Goal: Information Seeking & Learning: Learn about a topic

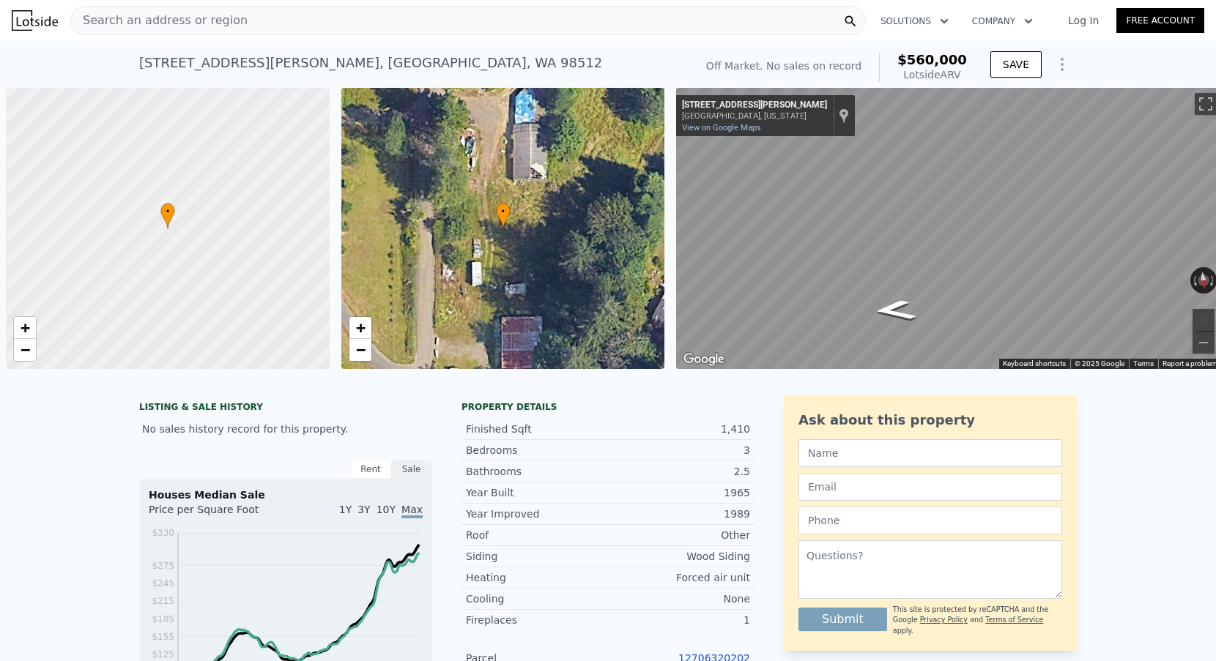
scroll to position [0, 6]
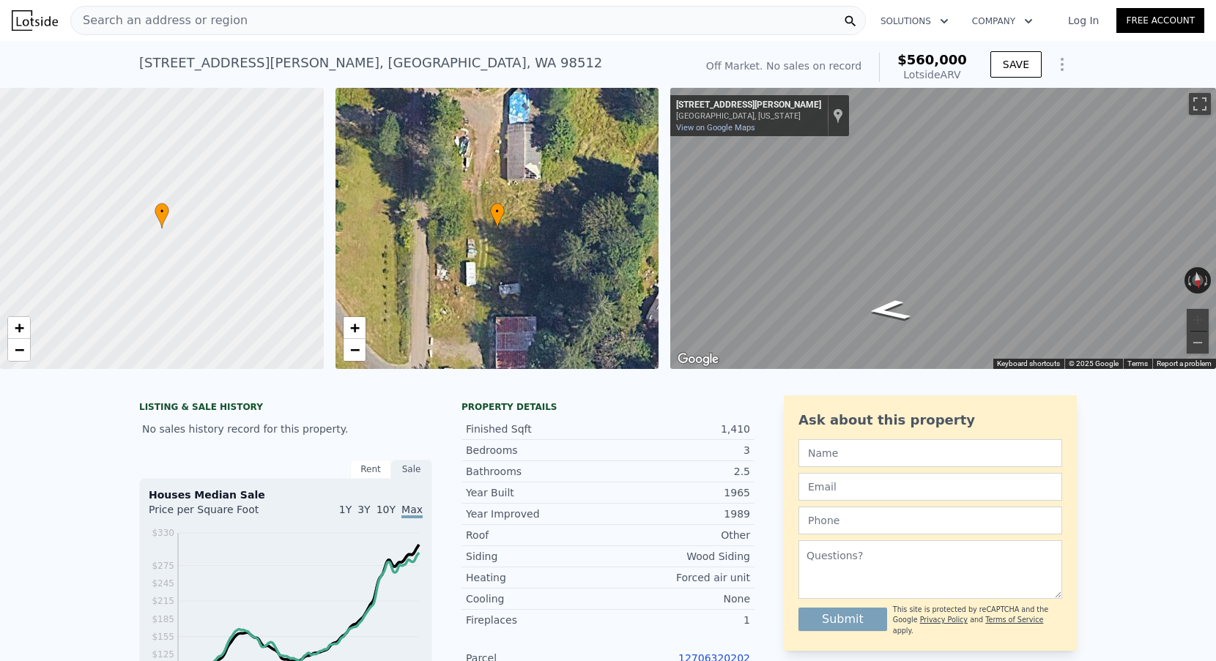
click at [324, 25] on div "Search an address or region" at bounding box center [467, 20] width 795 height 29
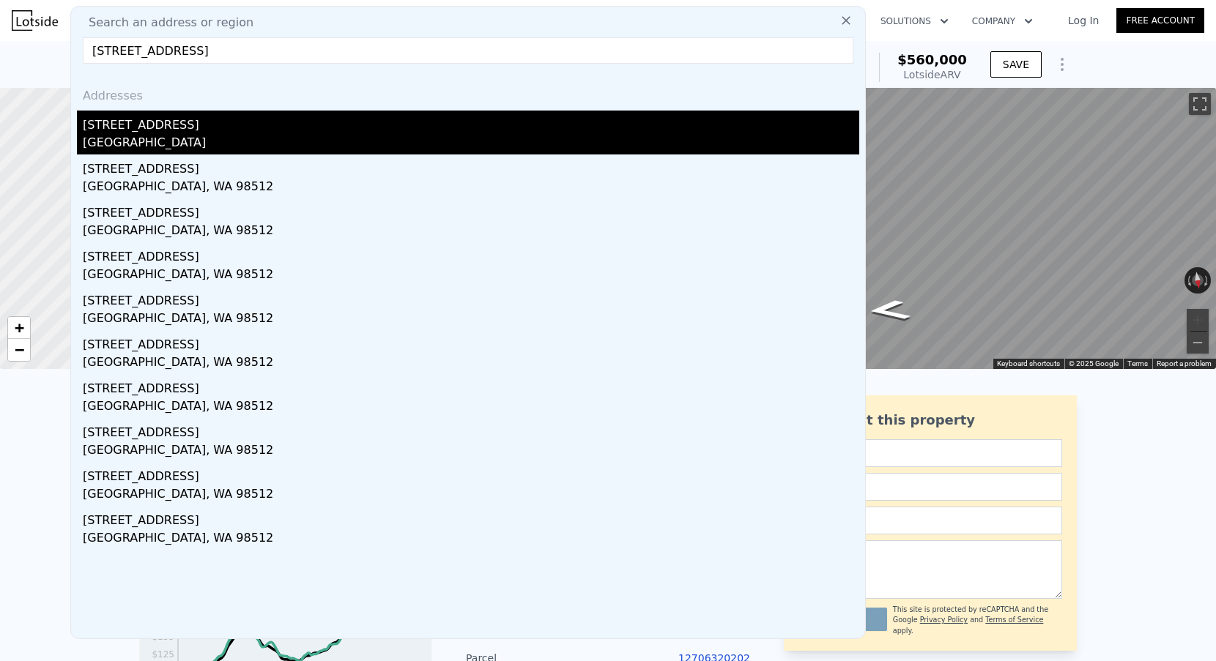
type input "6421 127th Ave SW, Olympia, WA 98512"
click at [174, 136] on div "Thurston County, WA 98512" at bounding box center [471, 144] width 776 height 21
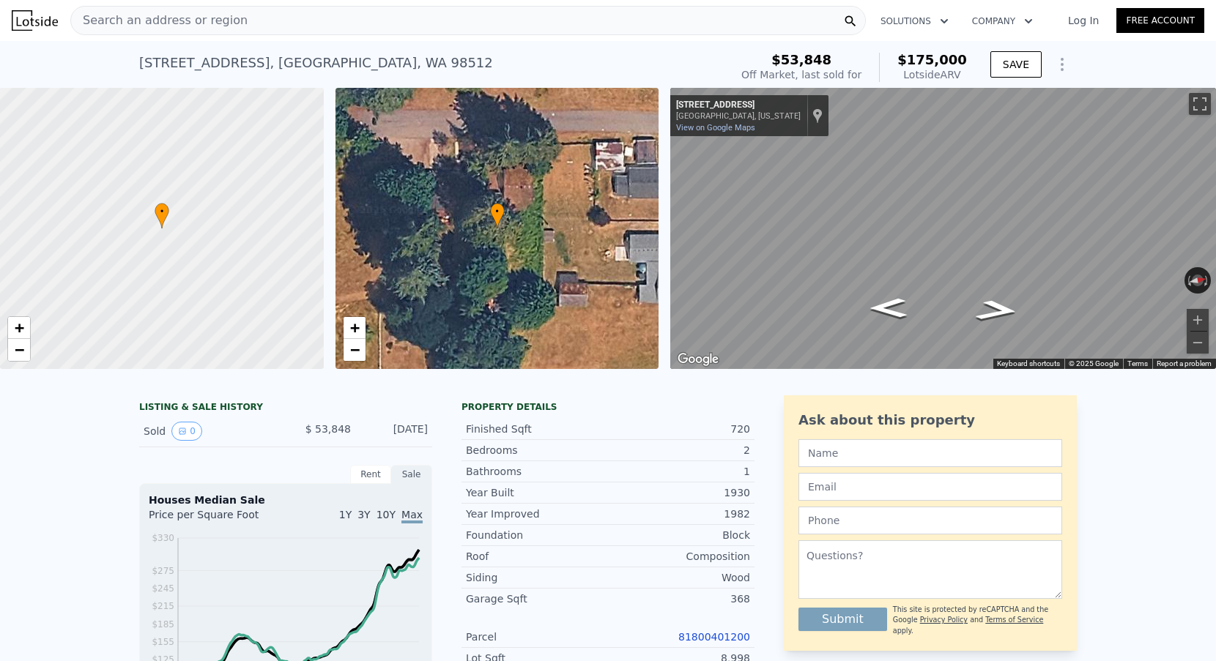
scroll to position [-1, 0]
click at [224, 27] on span "Search an address or region" at bounding box center [159, 21] width 176 height 18
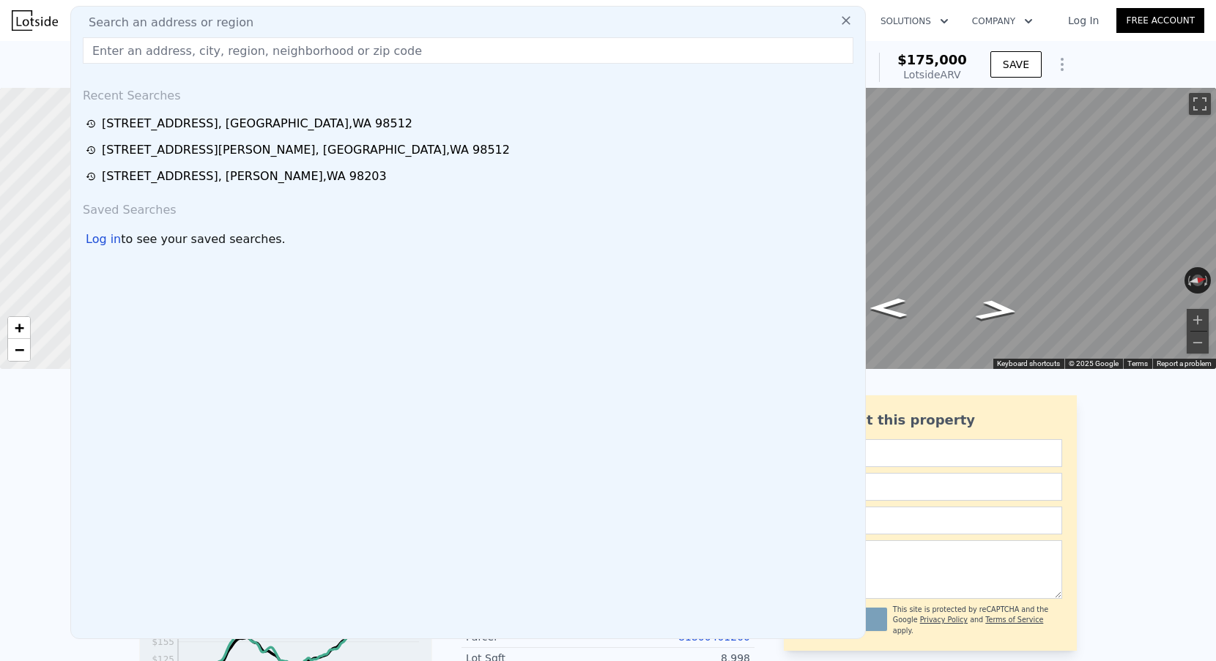
scroll to position [0, 0]
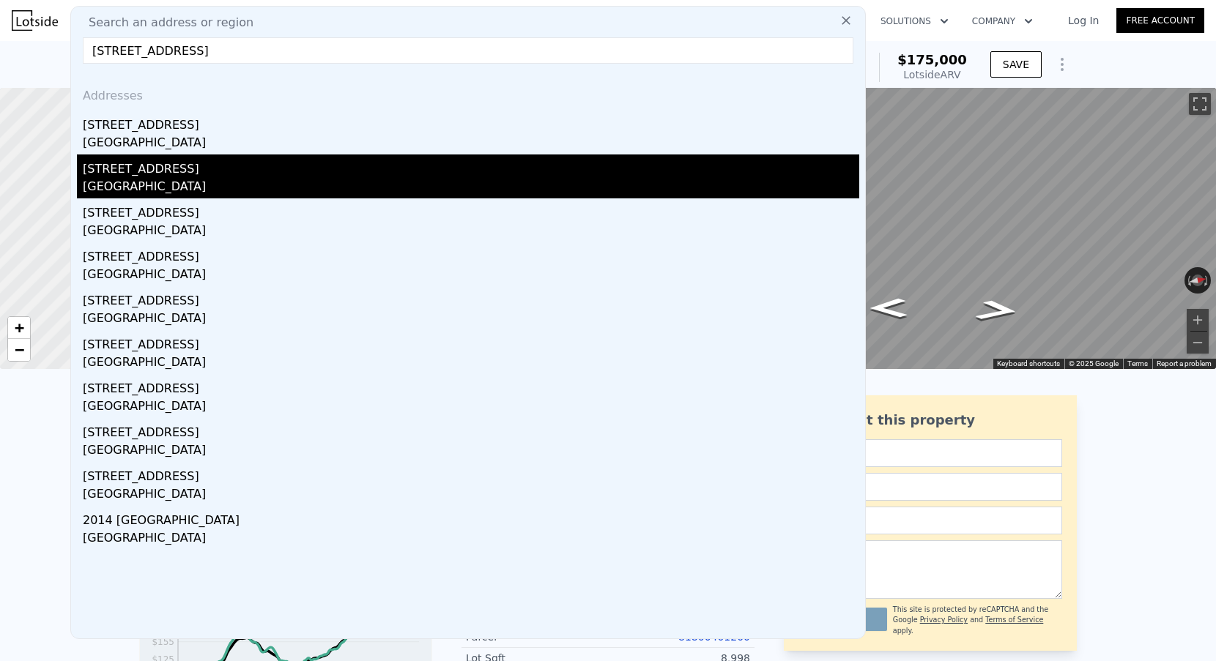
type input "475 Queen Ave NE APT 105, Renton, WA 98056"
click at [150, 166] on div "475 Queen Ave NE Apt 104" at bounding box center [471, 166] width 776 height 23
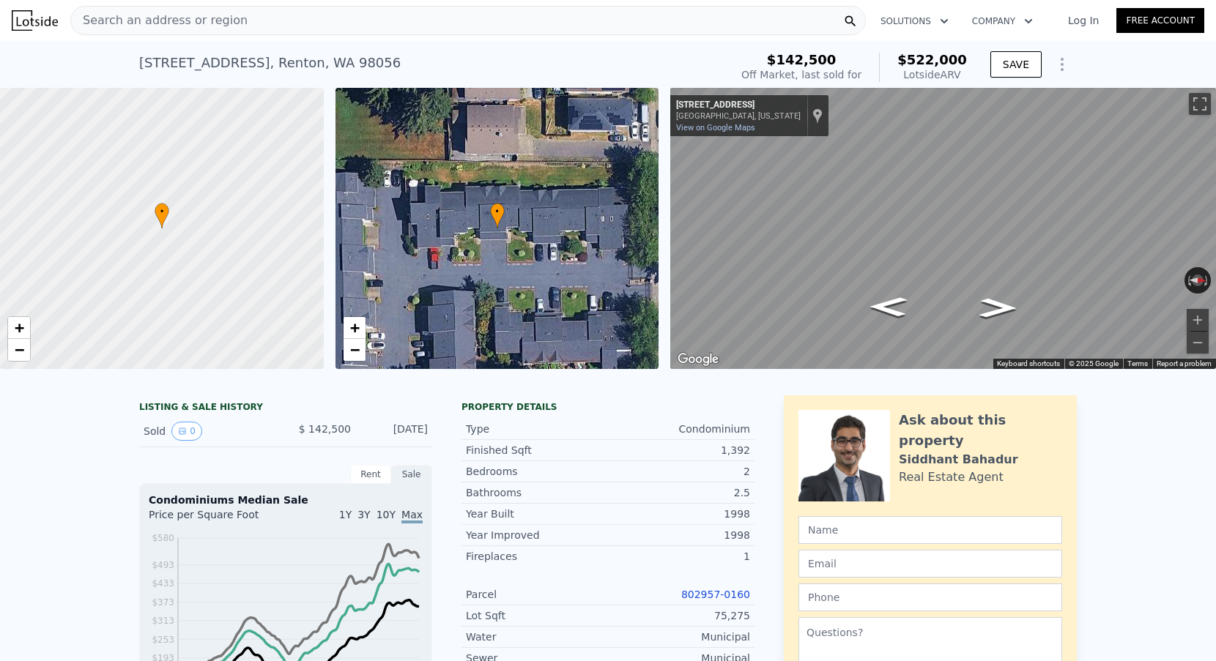
click at [262, 18] on div "Search an address or region" at bounding box center [467, 20] width 795 height 29
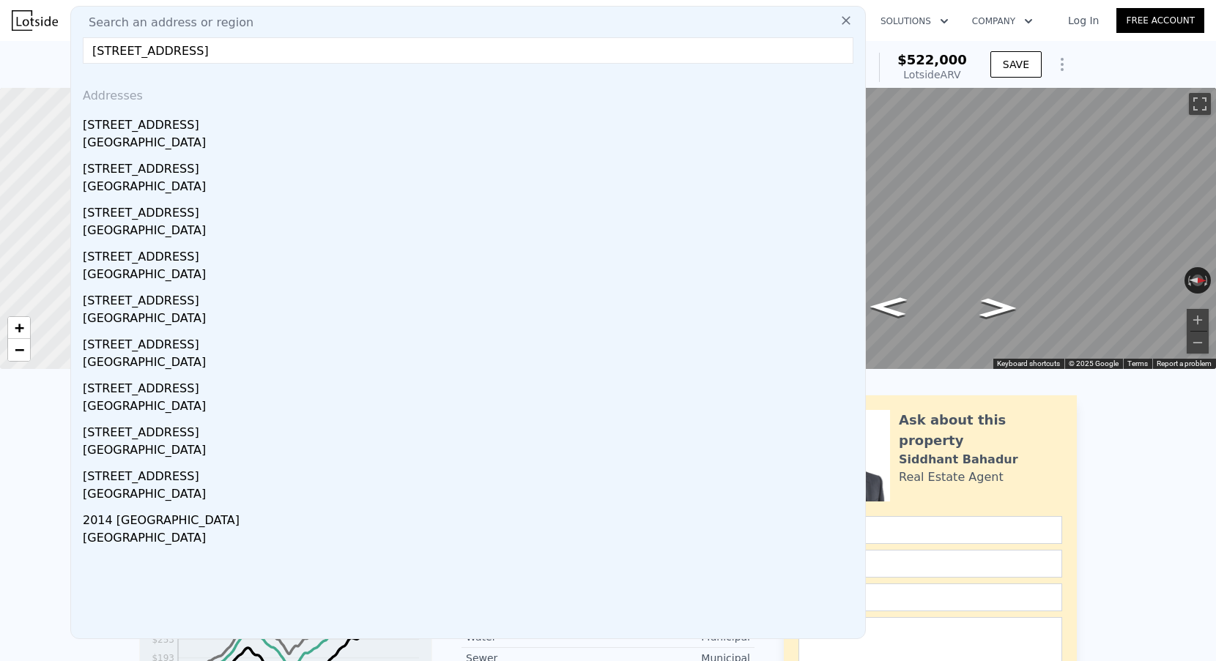
drag, startPoint x: 239, startPoint y: 46, endPoint x: 390, endPoint y: 51, distance: 151.7
click at [390, 51] on input "475 Queen Ave NE APT 105, Renton, WA 98056" at bounding box center [468, 50] width 770 height 26
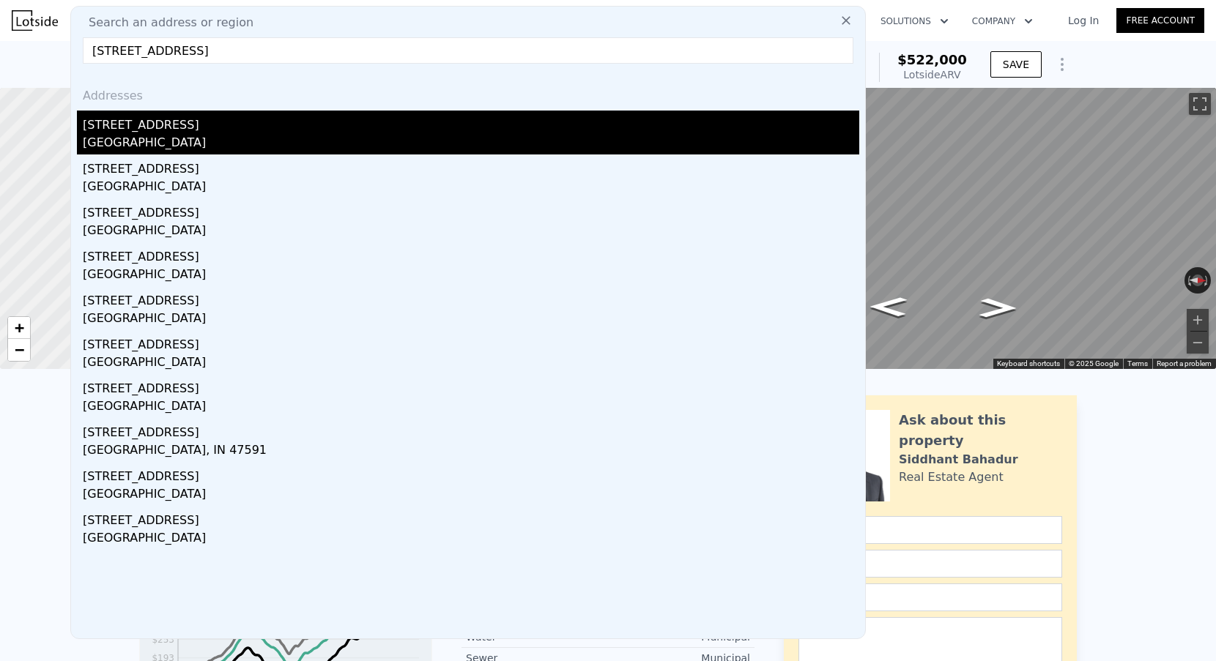
type input "475 Queen Ave NE APT 105"
click at [217, 141] on div "Renton, WA 98056" at bounding box center [471, 144] width 776 height 21
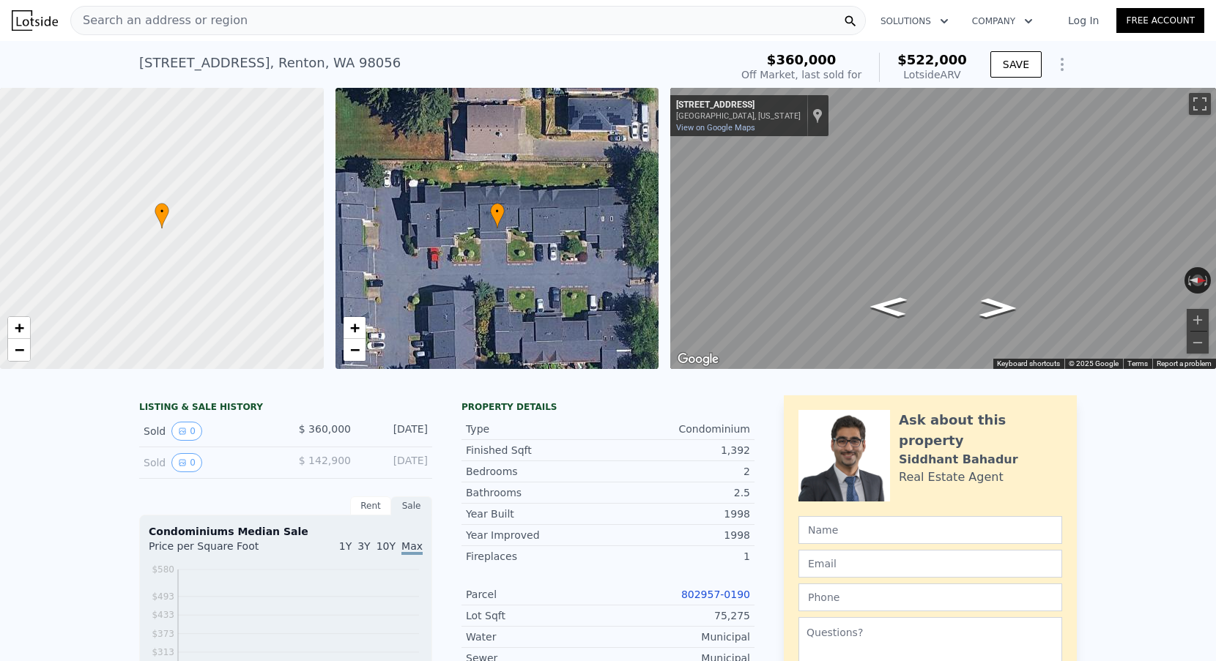
click at [386, 17] on div "Search an address or region" at bounding box center [467, 20] width 795 height 29
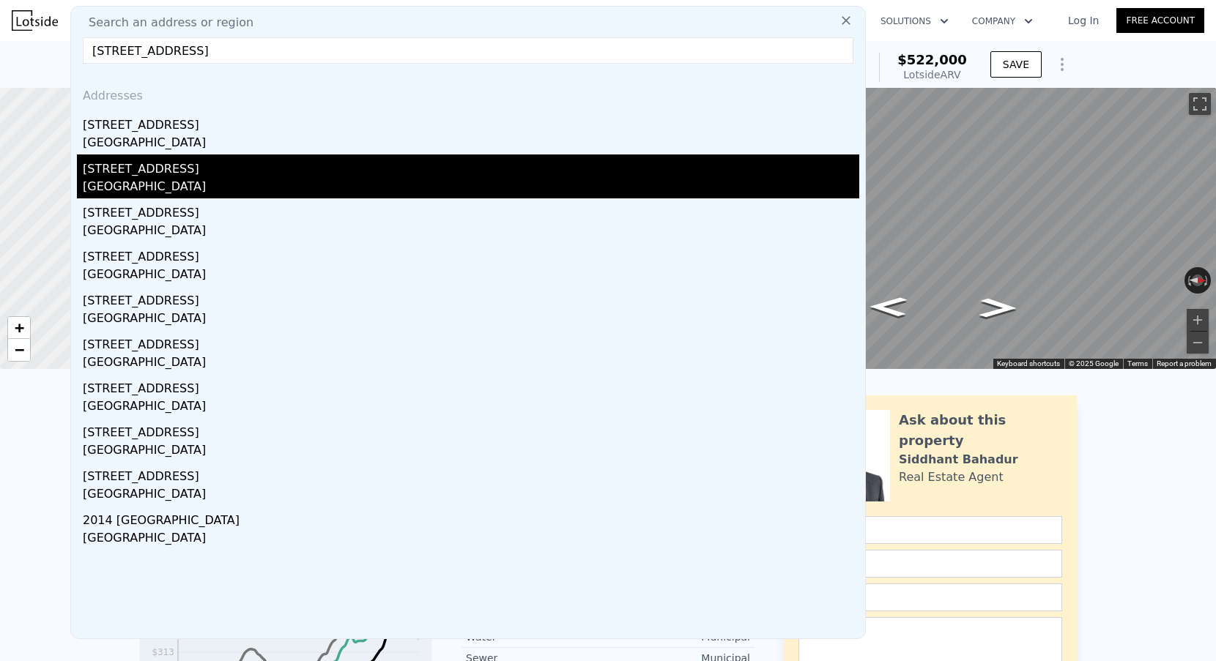
type input "475 Queen Ave NE APT 105, Renton, WA 98056"
click at [155, 189] on div "Renton, WA 98056" at bounding box center [471, 188] width 776 height 21
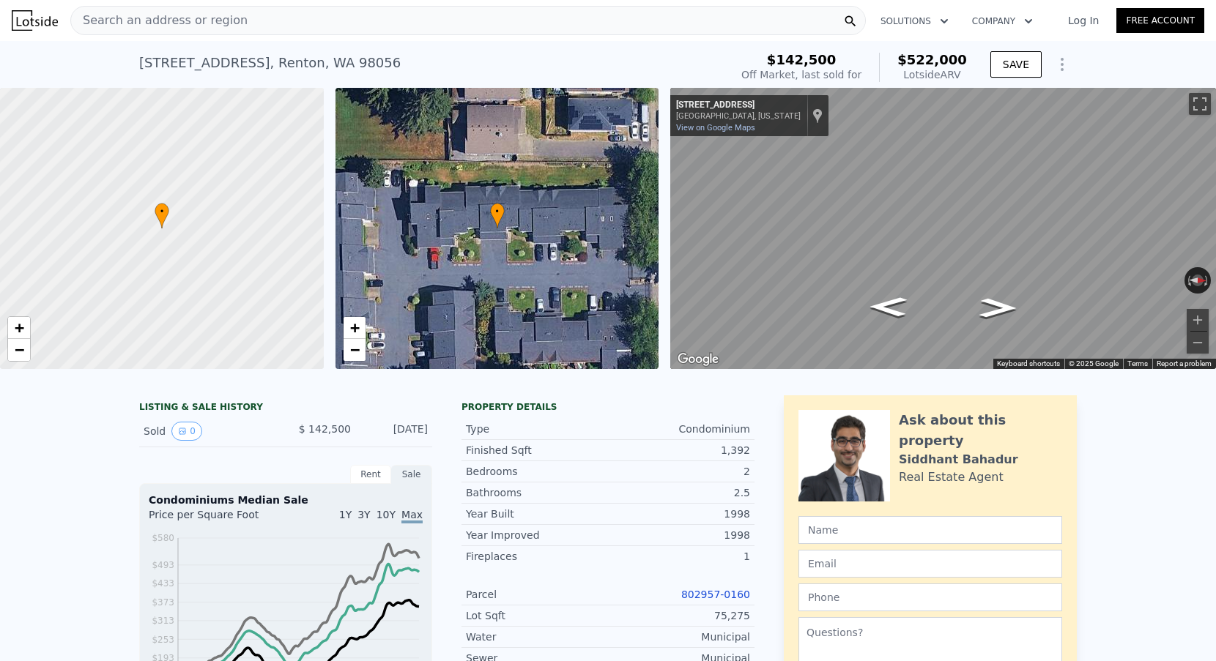
type input "$ 331,681"
click at [231, 30] on div "Search an address or region" at bounding box center [159, 21] width 176 height 28
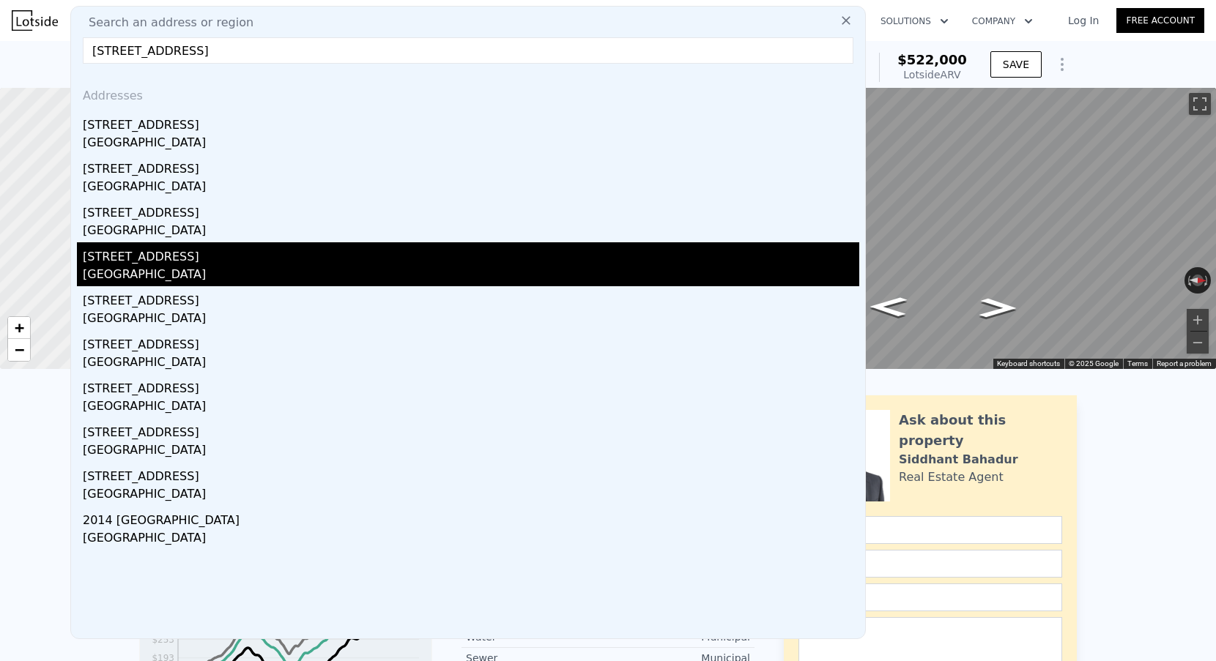
type input "475 Queen Ave NE APT 105, Renton, WA 98056"
click at [160, 261] on div "475 Queen Avenue NE Unit 103" at bounding box center [471, 253] width 776 height 23
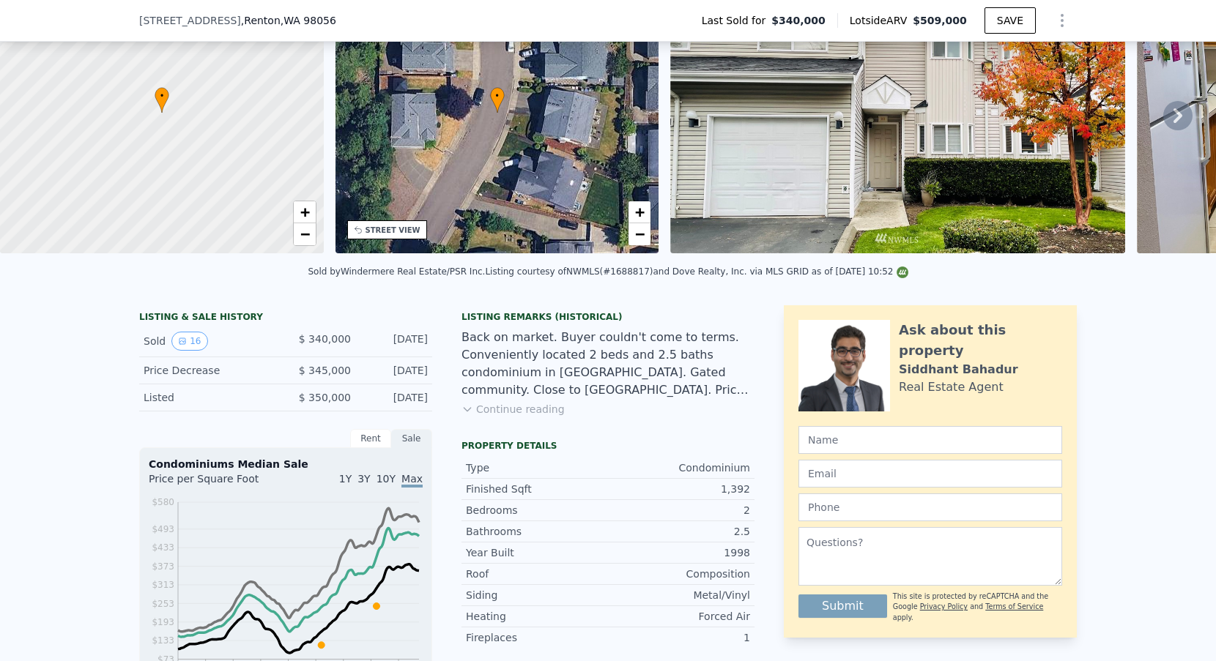
scroll to position [403, 0]
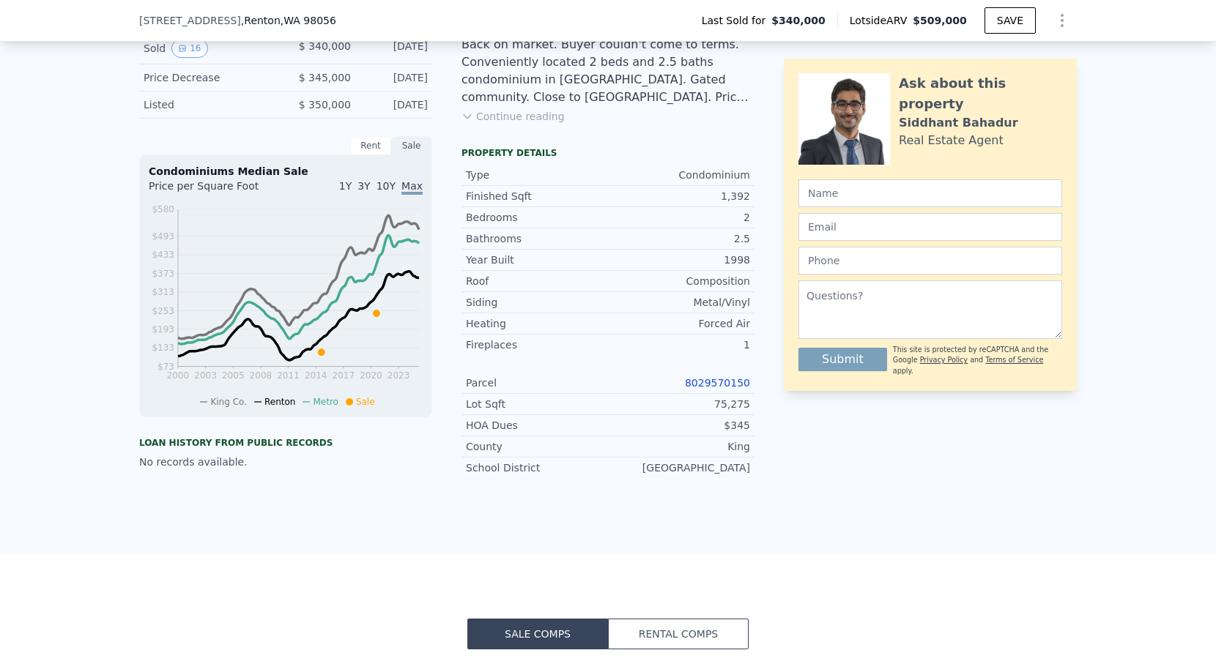
click at [701, 385] on link "8029570150" at bounding box center [717, 383] width 65 height 12
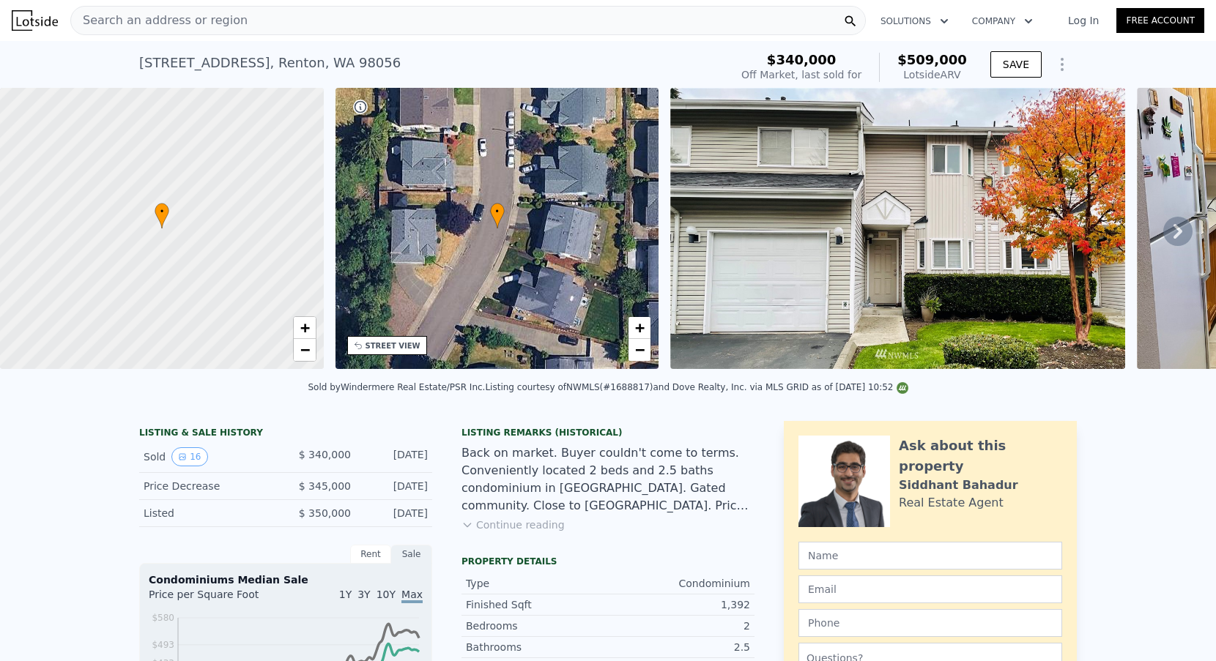
scroll to position [0, 0]
click at [293, 28] on div "Search an address or region" at bounding box center [467, 20] width 795 height 29
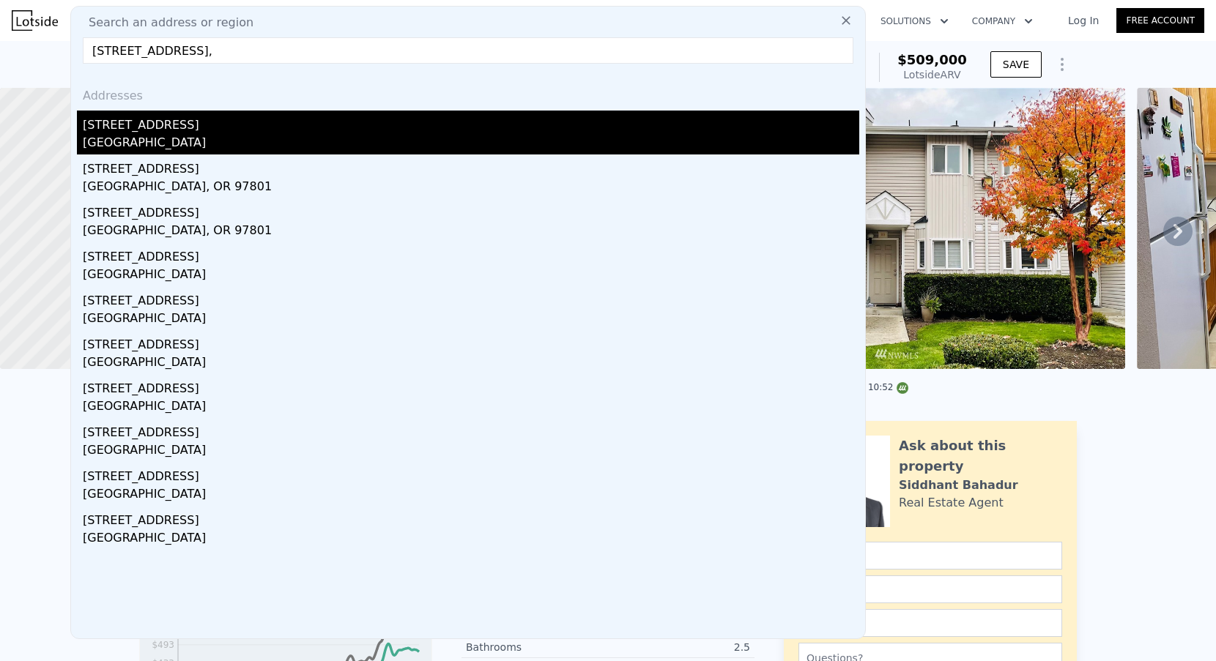
type input "451 QUEEN AVE NE # 105,"
click at [264, 137] on div "Renton, WA 98056" at bounding box center [471, 144] width 776 height 21
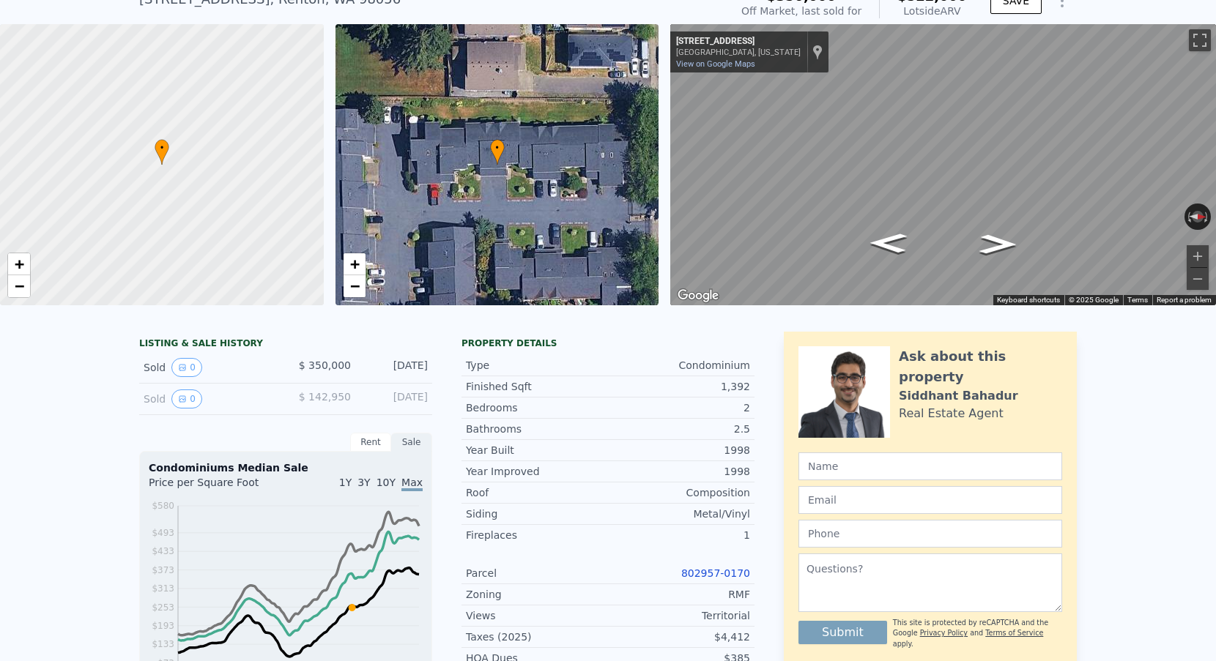
scroll to position [285, 0]
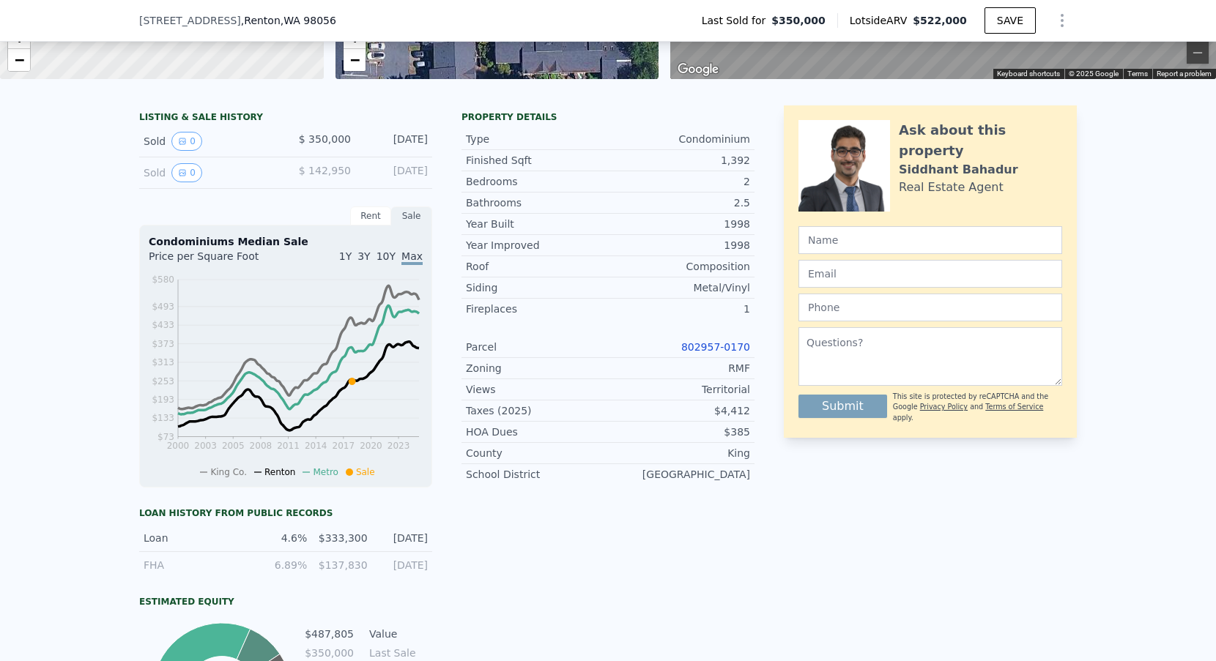
click at [734, 349] on link "802957-0170" at bounding box center [715, 347] width 69 height 12
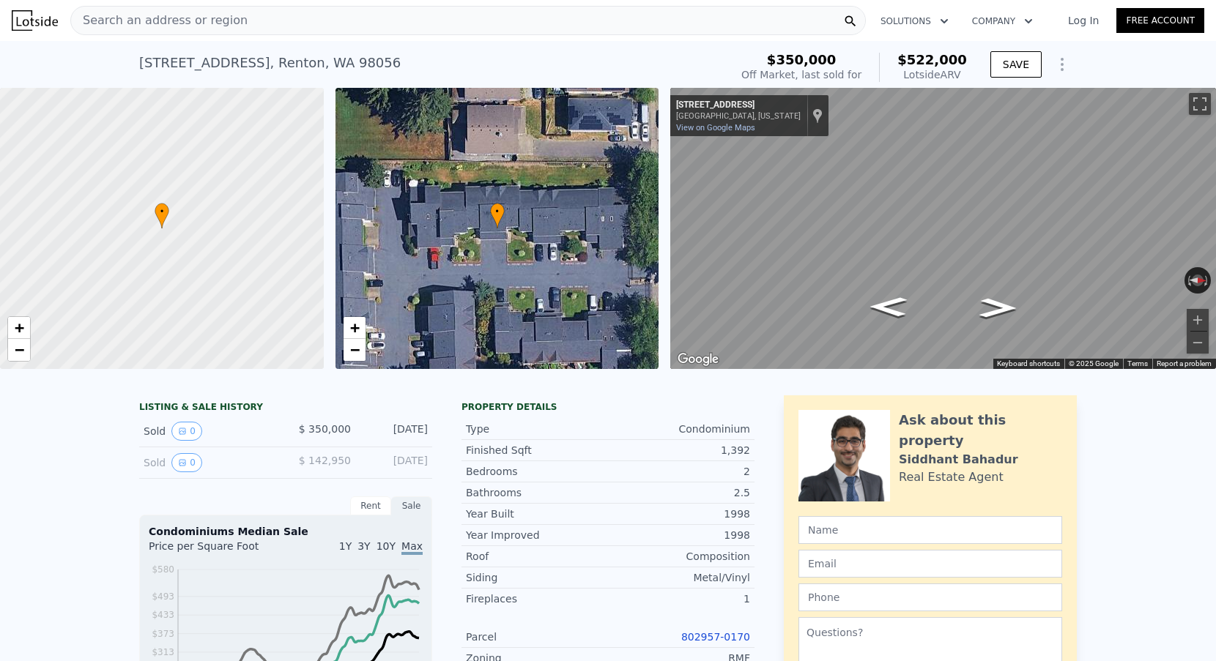
scroll to position [0, 0]
click at [298, 64] on div "451 Queen Ave NE # 105 , Renton , WA 98056" at bounding box center [269, 63] width 261 height 21
copy div "451 Queen Ave NE # 105 , Renton , WA 98056 Sold Jul 2018 for $350k (~ARV $522k )"
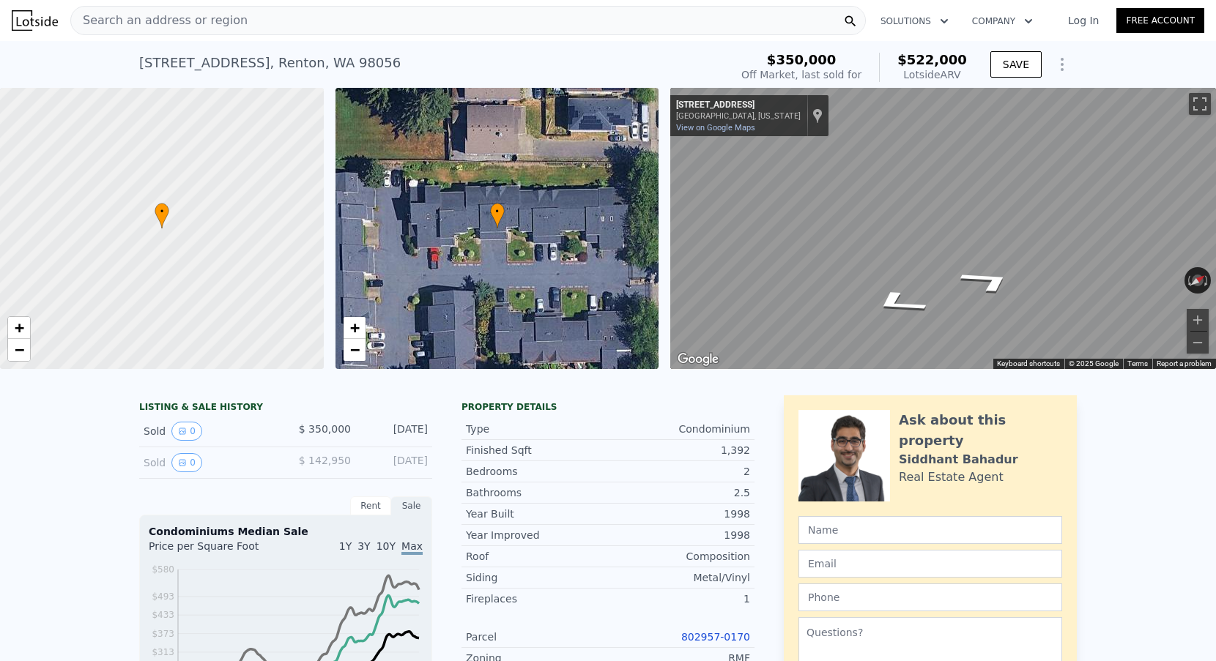
scroll to position [-1, 0]
click at [206, 13] on span "Search an address or region" at bounding box center [159, 21] width 176 height 18
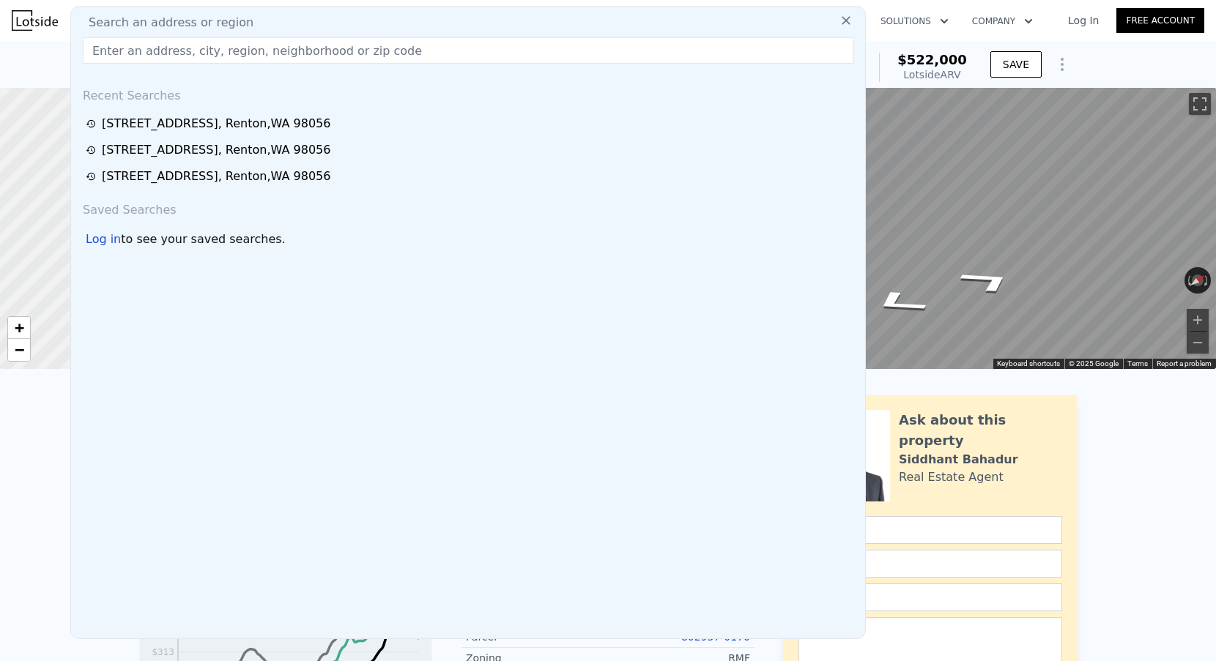
scroll to position [0, 0]
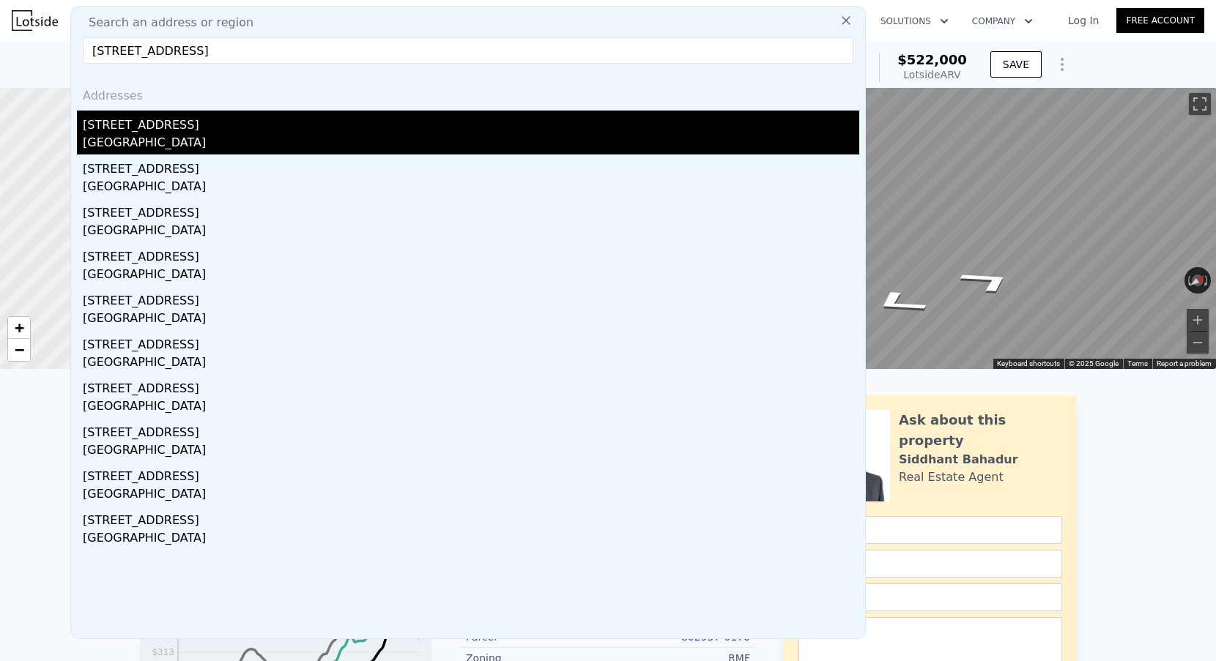
type input "38709 NW 4th Ave, Woodland, WA 98674"
click at [302, 127] on div "38709 NW 4th Ave" at bounding box center [471, 122] width 776 height 23
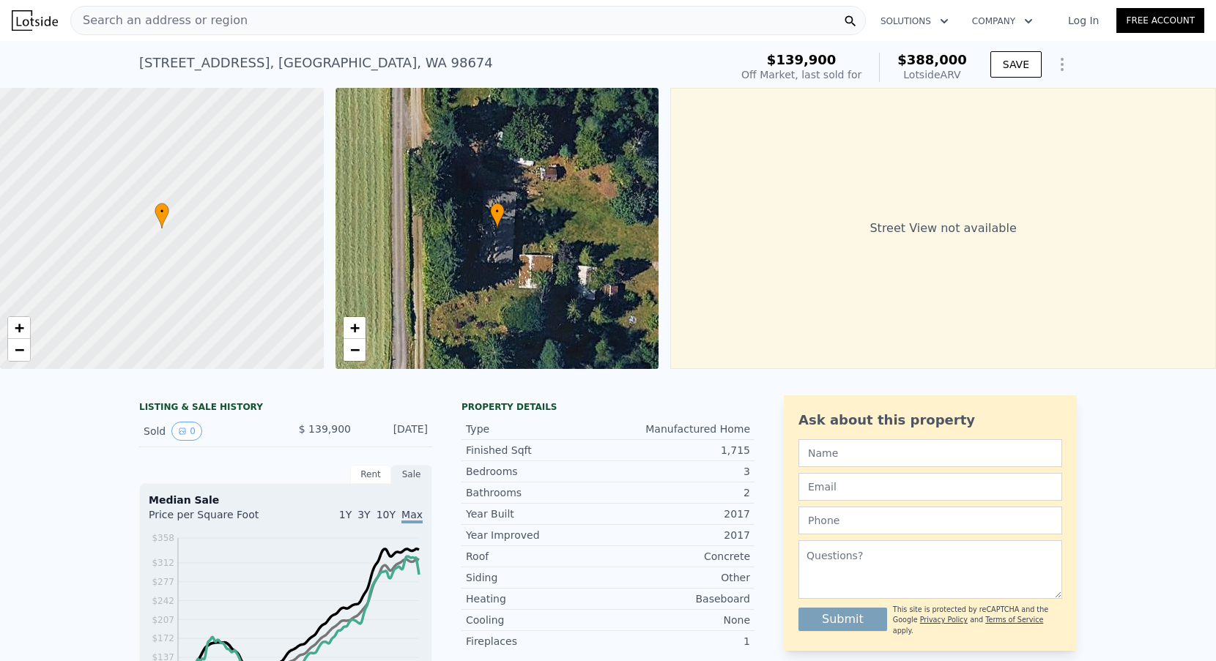
click at [301, 22] on div "Search an address or region" at bounding box center [467, 20] width 795 height 29
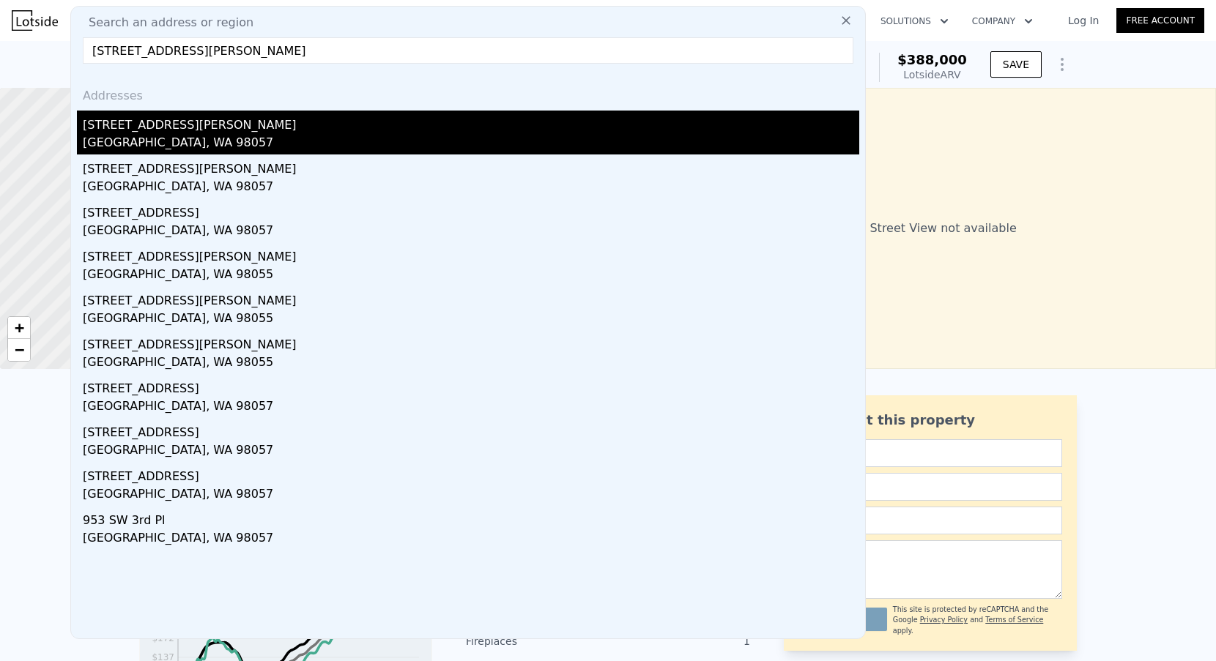
type input "125 Hayes Pl SW, Renton, WA 98057"
click at [259, 127] on div "125 Hayes Pl SW" at bounding box center [471, 122] width 776 height 23
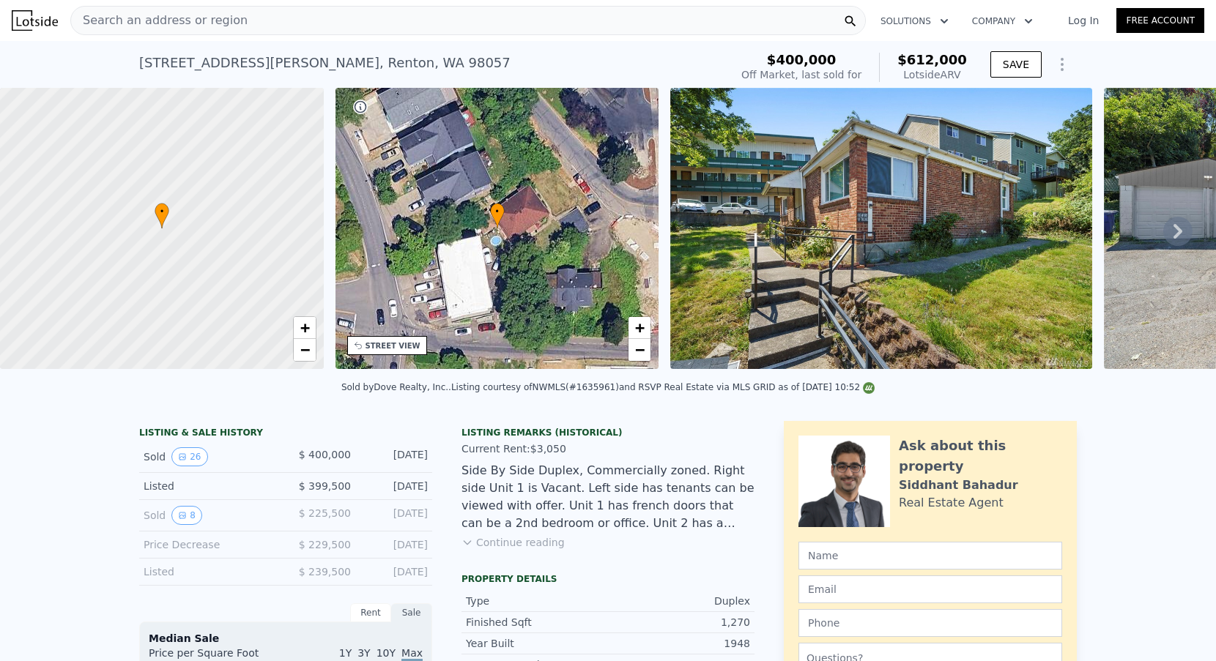
click at [215, 31] on div "Search an address or region" at bounding box center [159, 21] width 176 height 28
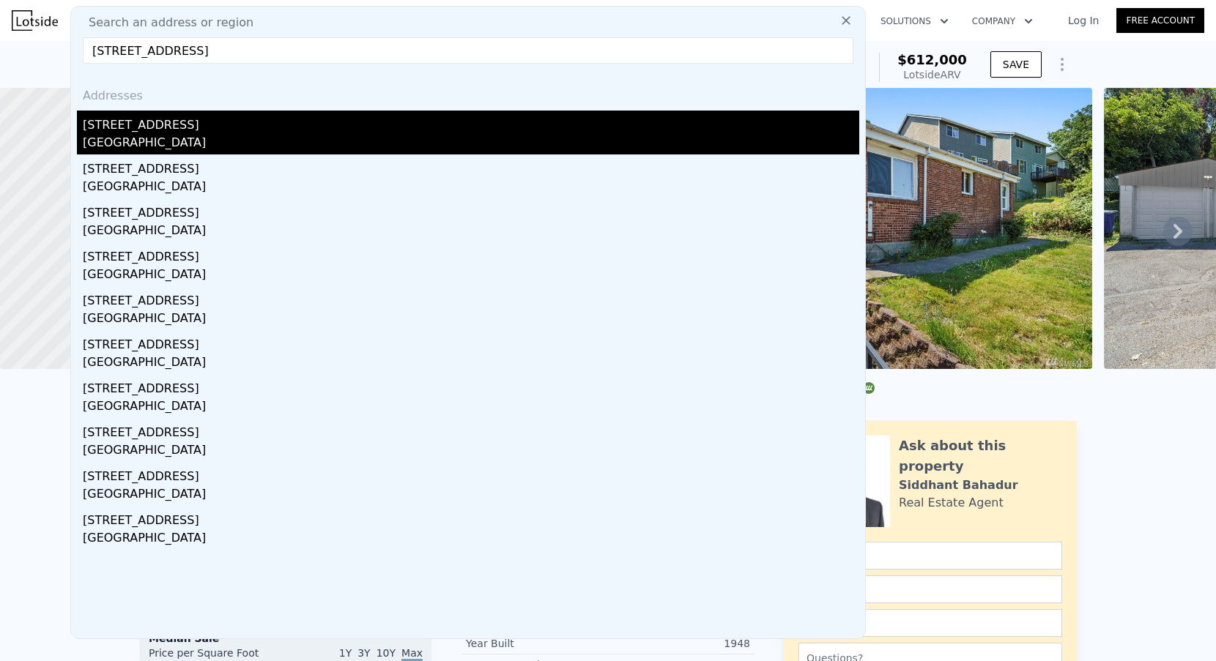
type input "14617 160th Avenue SE, Renton, WA 98059"
click at [204, 121] on div "14617 160th Ave SE" at bounding box center [471, 122] width 776 height 23
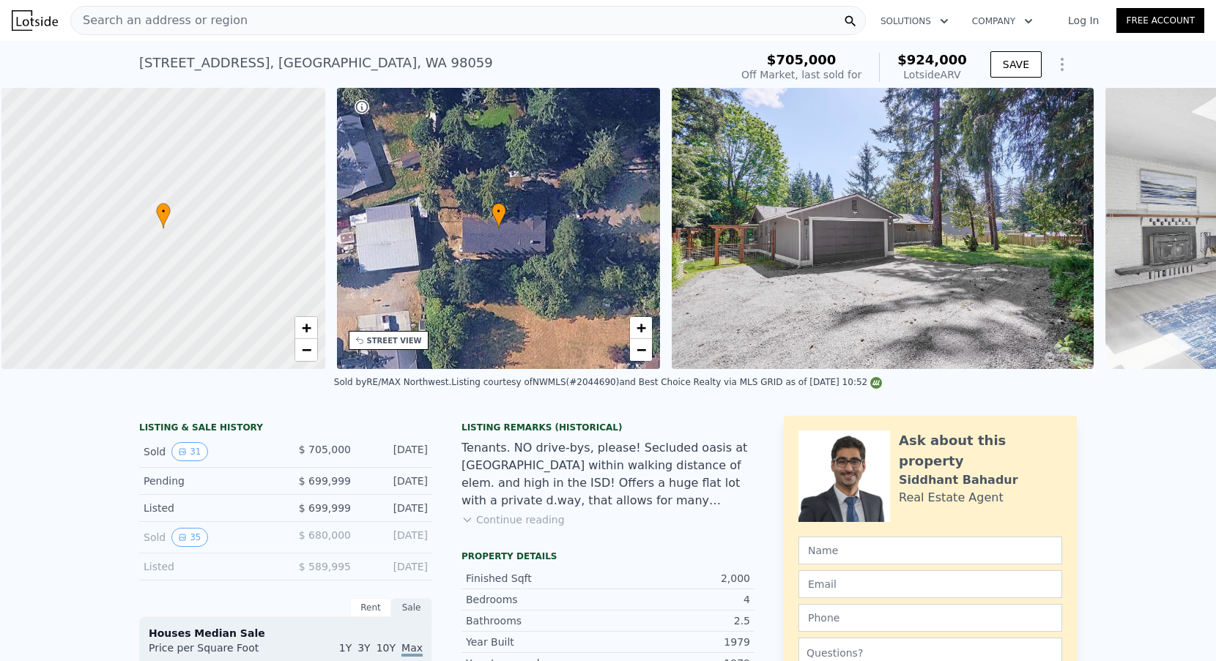
scroll to position [0, 6]
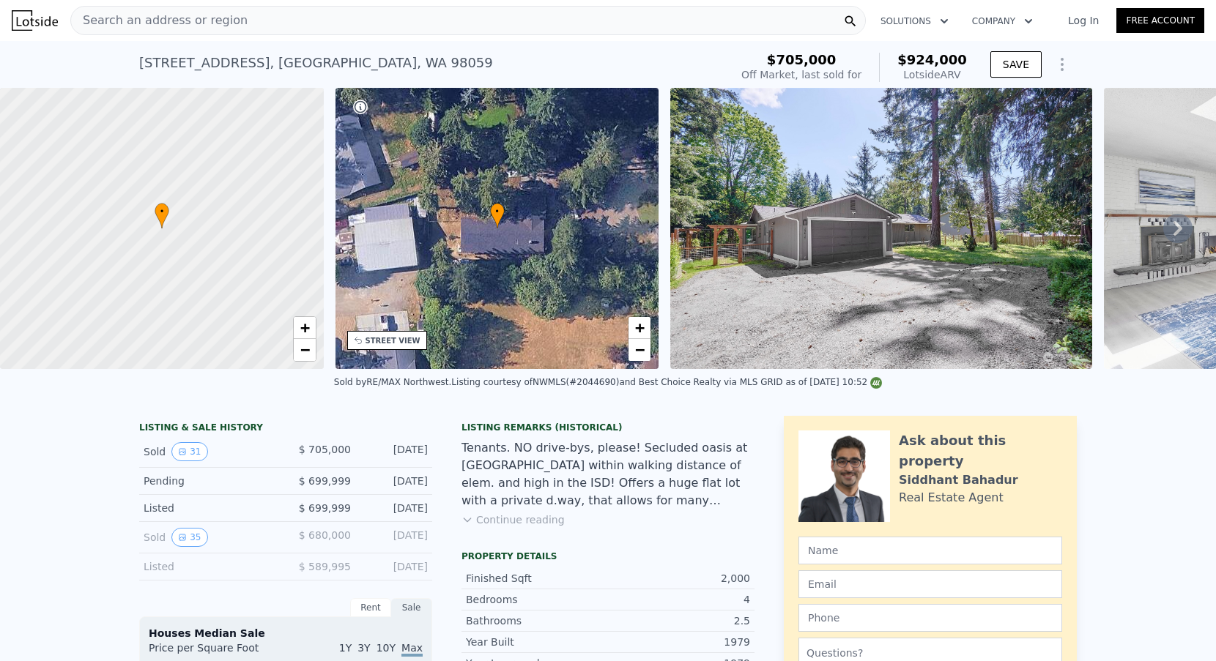
click at [231, 5] on div "Search an address or region Solutions Company Open main menu Log In Free Account" at bounding box center [608, 20] width 1192 height 35
click at [228, 29] on div "Search an address or region" at bounding box center [159, 21] width 176 height 28
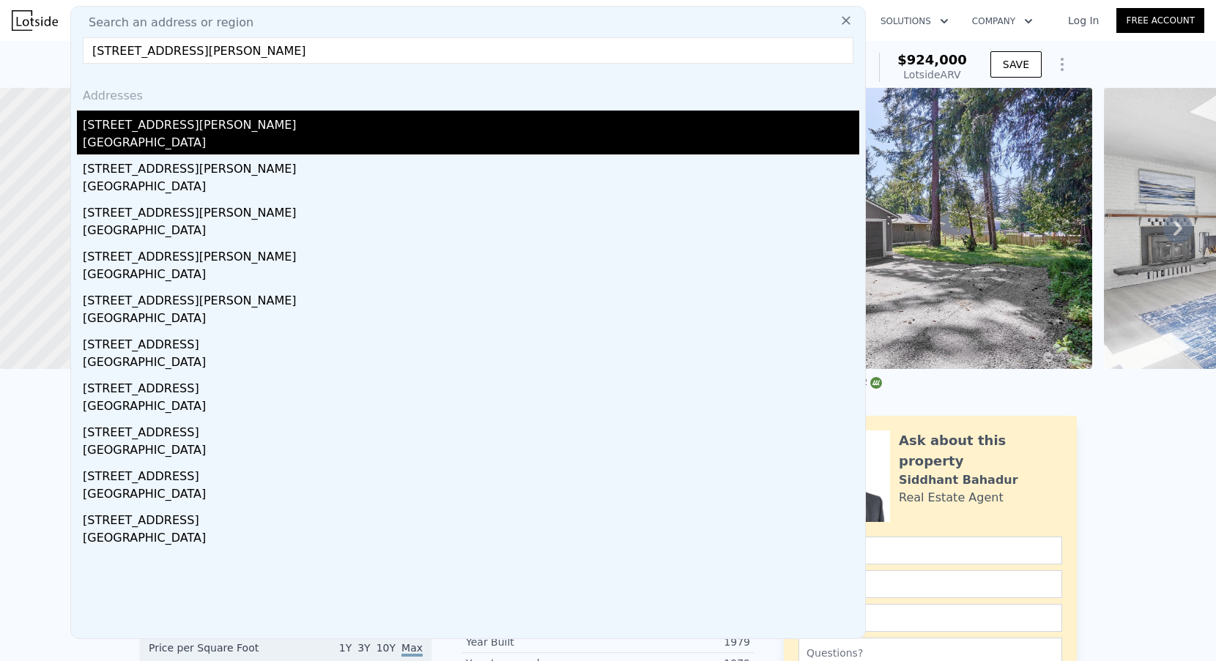
type input "9461 Hutchins Ave SE, Pt Orchard, WA 98367"
click at [215, 121] on div "9461 Hutchins Ave SE" at bounding box center [471, 122] width 776 height 23
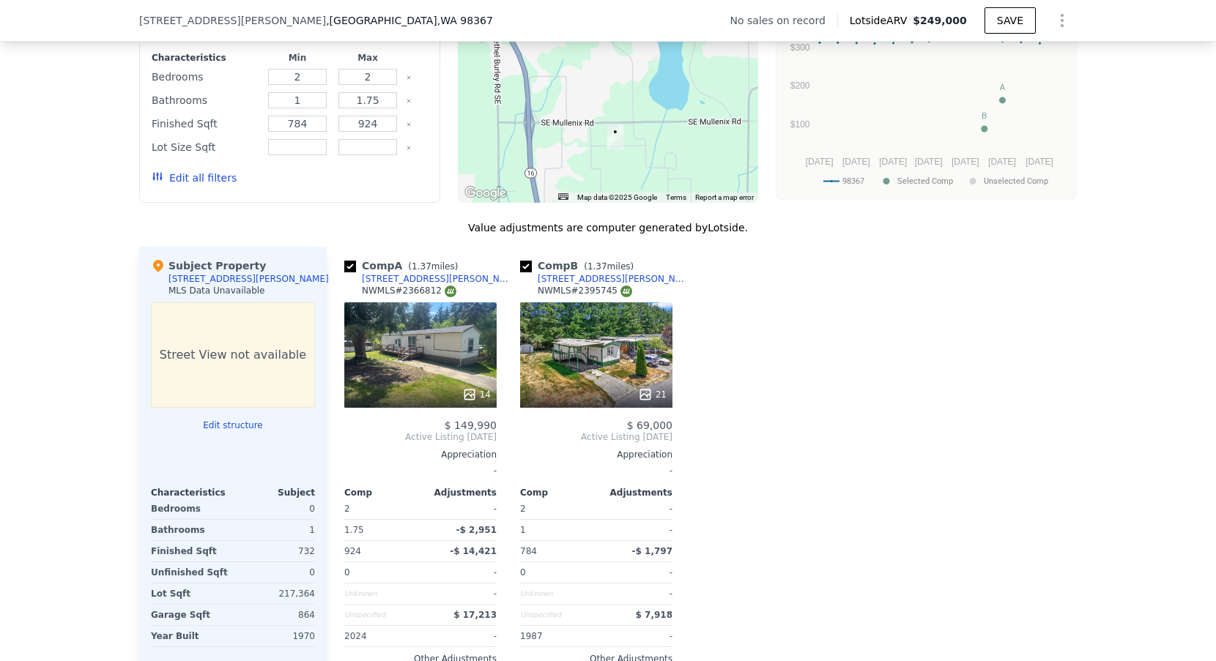
scroll to position [1281, 0]
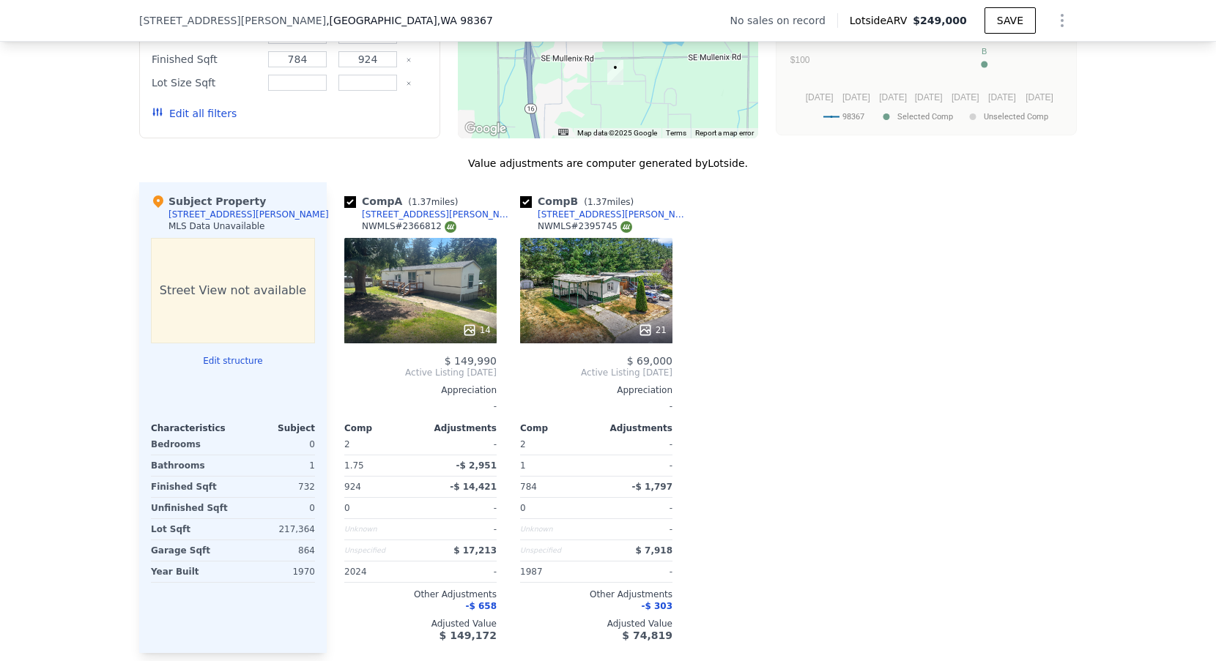
click at [445, 210] on div "[STREET_ADDRESS][PERSON_NAME]" at bounding box center [438, 215] width 152 height 12
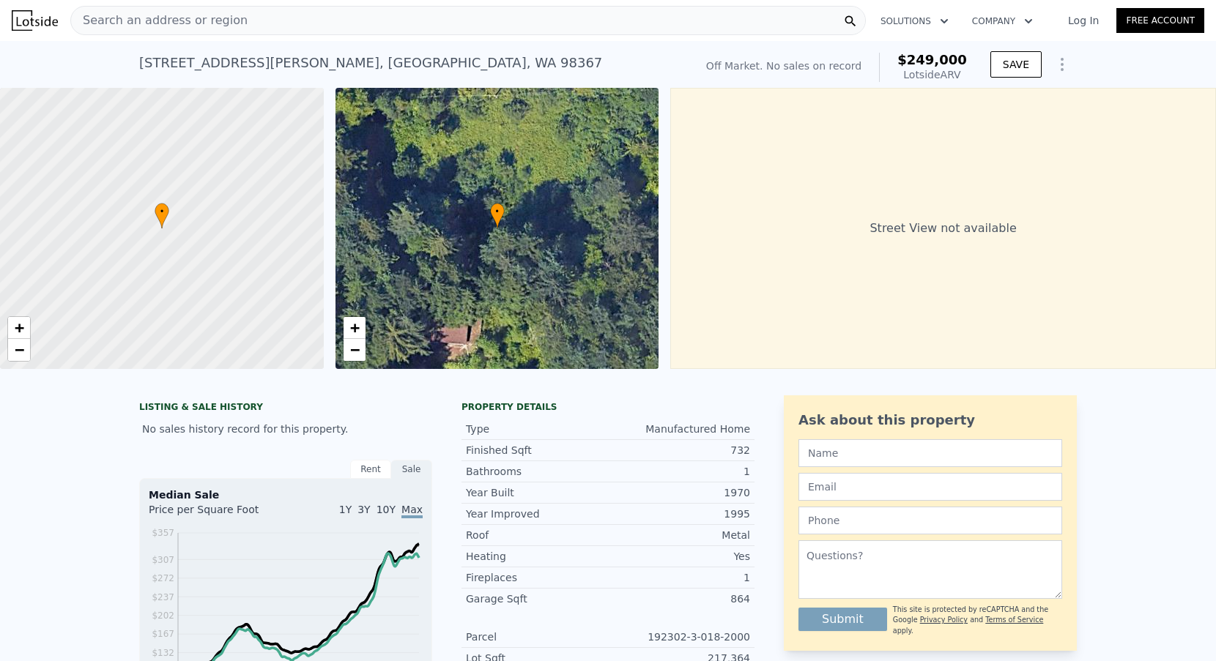
scroll to position [0, 0]
